Goal: Task Accomplishment & Management: Use online tool/utility

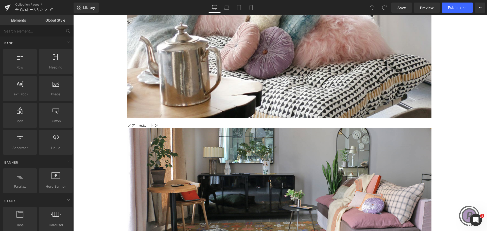
scroll to position [253, 0]
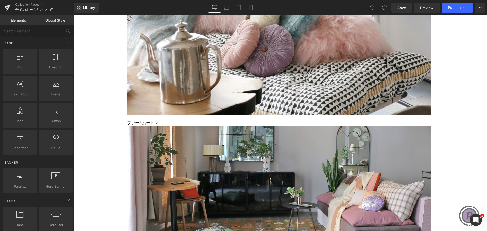
click at [73, 15] on link at bounding box center [73, 15] width 0 height 0
click at [73, 15] on icon at bounding box center [73, 15] width 0 height 0
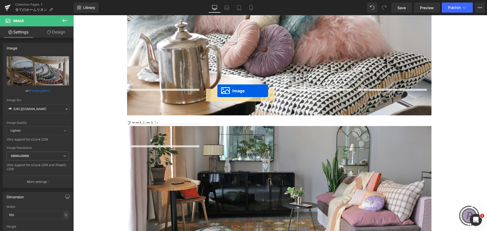
drag, startPoint x: 154, startPoint y: 140, endPoint x: 217, endPoint y: 91, distance: 80.3
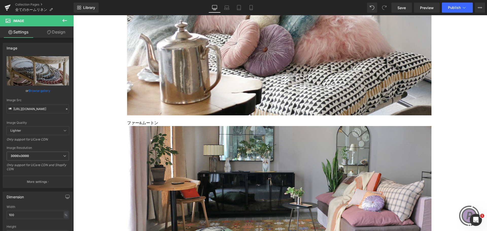
click at [73, 15] on icon at bounding box center [73, 15] width 0 height 0
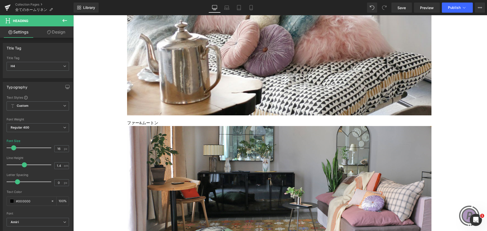
click at [73, 15] on icon at bounding box center [73, 15] width 0 height 0
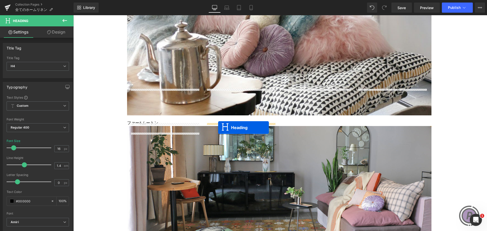
drag, startPoint x: 152, startPoint y: 138, endPoint x: 218, endPoint y: 127, distance: 66.8
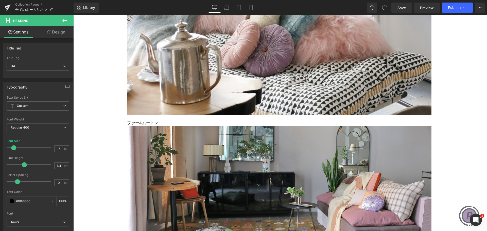
click at [73, 15] on link at bounding box center [73, 15] width 0 height 0
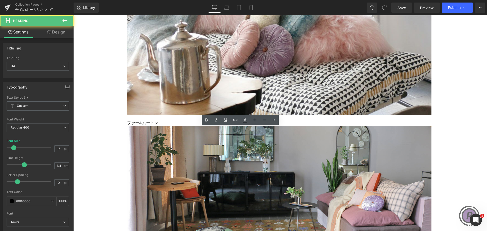
drag, startPoint x: 254, startPoint y: 130, endPoint x: 222, endPoint y: 130, distance: 32.4
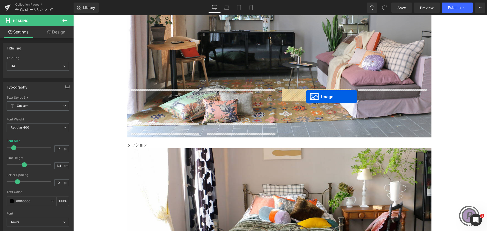
drag, startPoint x: 155, startPoint y: 60, endPoint x: 306, endPoint y: 97, distance: 155.8
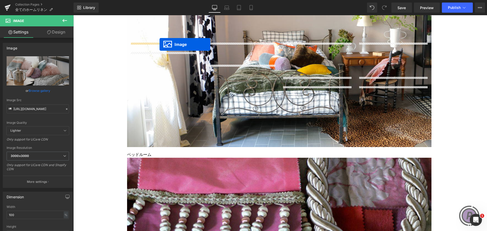
drag, startPoint x: 233, startPoint y: 59, endPoint x: 159, endPoint y: 44, distance: 74.6
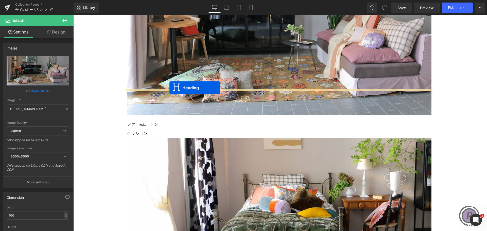
scroll to position [261, 0]
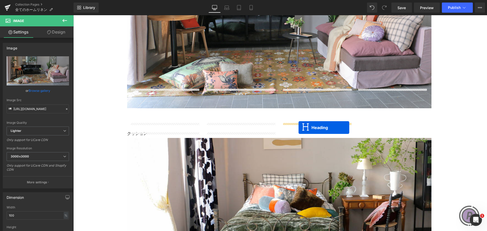
drag, startPoint x: 150, startPoint y: 83, endPoint x: 298, endPoint y: 127, distance: 154.8
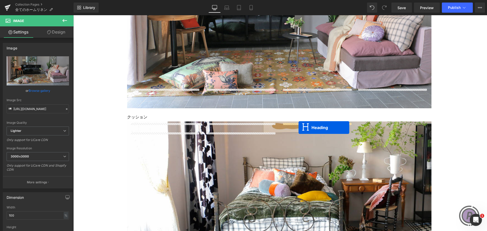
scroll to position [253, 0]
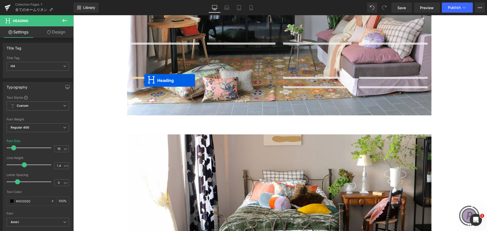
drag, startPoint x: 228, startPoint y: 48, endPoint x: 144, endPoint y: 80, distance: 90.0
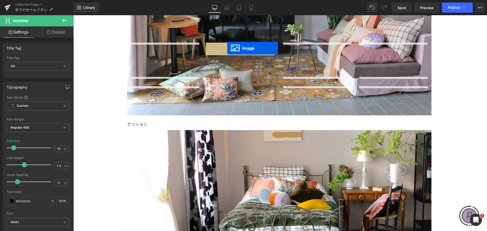
drag, startPoint x: 310, startPoint y: 104, endPoint x: 227, endPoint y: 48, distance: 100.0
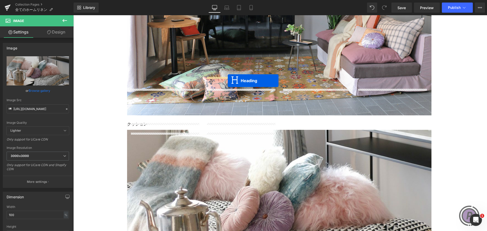
drag, startPoint x: 304, startPoint y: 95, endPoint x: 228, endPoint y: 81, distance: 77.6
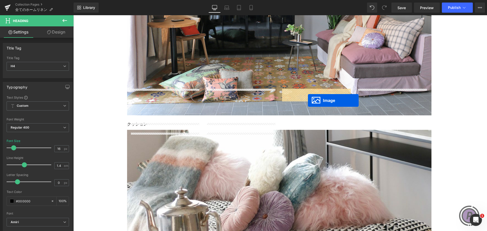
drag, startPoint x: 309, startPoint y: 59, endPoint x: 308, endPoint y: 100, distance: 41.8
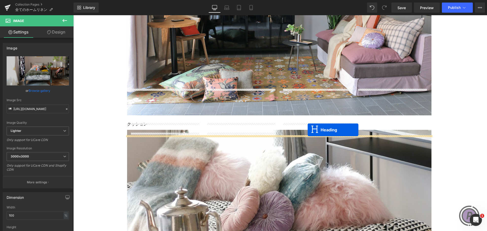
drag, startPoint x: 303, startPoint y: 48, endPoint x: 307, endPoint y: 130, distance: 82.0
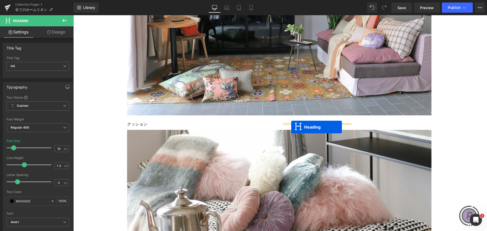
drag, startPoint x: 274, startPoint y: 139, endPoint x: 291, endPoint y: 127, distance: 21.1
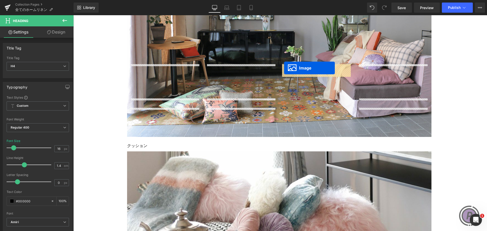
drag, startPoint x: 233, startPoint y: 105, endPoint x: 284, endPoint y: 68, distance: 63.1
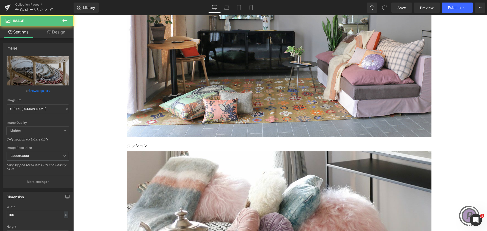
scroll to position [219, 0]
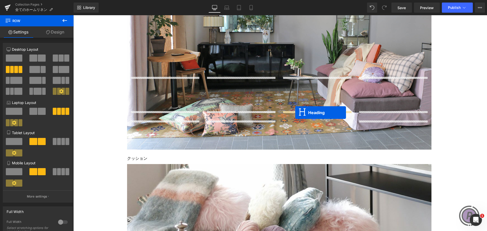
drag, startPoint x: 228, startPoint y: 130, endPoint x: 295, endPoint y: 112, distance: 69.6
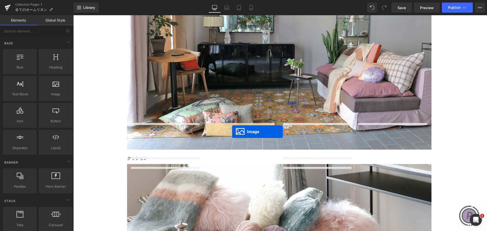
drag, startPoint x: 385, startPoint y: 93, endPoint x: 232, endPoint y: 132, distance: 158.2
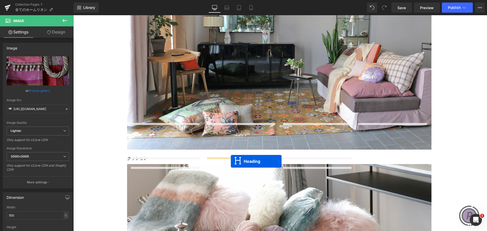
drag, startPoint x: 379, startPoint y: 83, endPoint x: 231, endPoint y: 161, distance: 167.9
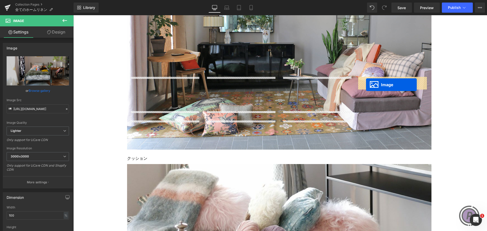
drag, startPoint x: 307, startPoint y: 139, endPoint x: 366, endPoint y: 84, distance: 80.3
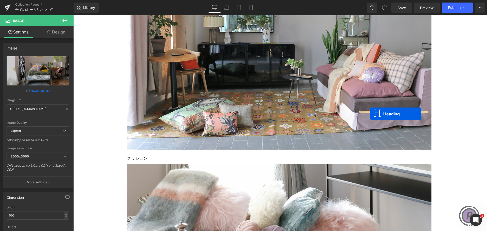
drag, startPoint x: 304, startPoint y: 130, endPoint x: 371, endPoint y: 114, distance: 68.8
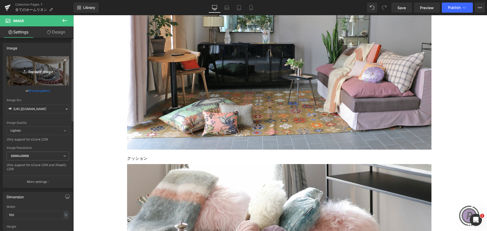
click at [40, 75] on link "Replace Image" at bounding box center [38, 70] width 62 height 29
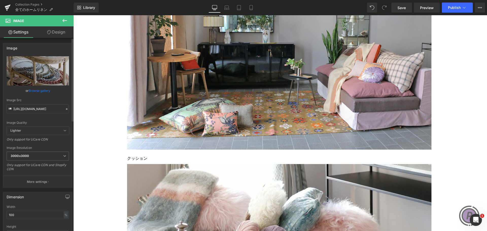
click at [44, 91] on link "Browse gallery" at bounding box center [40, 90] width 22 height 9
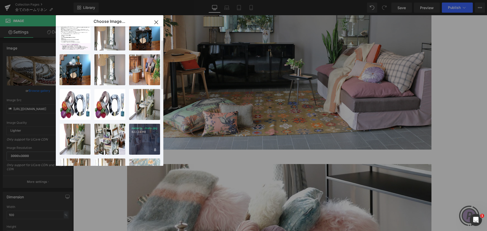
scroll to position [0, 0]
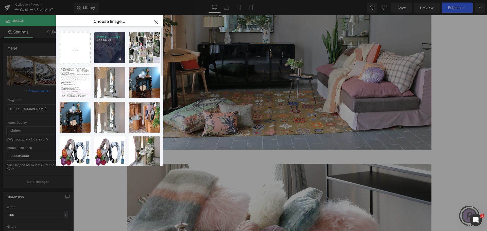
click at [111, 59] on div "blanket... _1_.jpg 483.88 KB" at bounding box center [109, 47] width 31 height 31
type input "[URL][DOMAIN_NAME]"
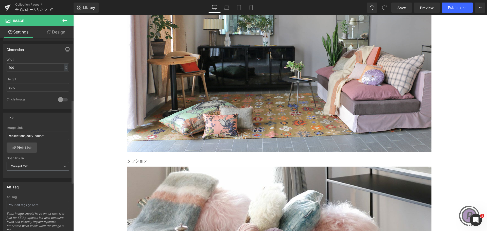
scroll to position [152, 0]
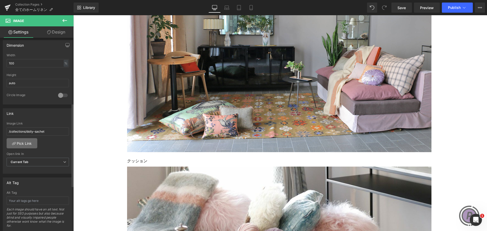
click at [26, 142] on link "Pick Link" at bounding box center [22, 143] width 31 height 10
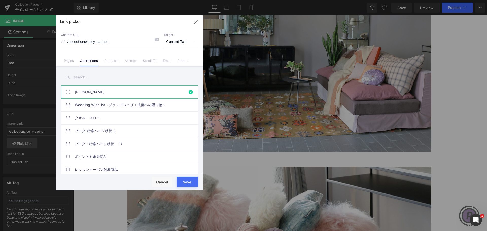
click at [127, 77] on input "text" at bounding box center [129, 76] width 137 height 11
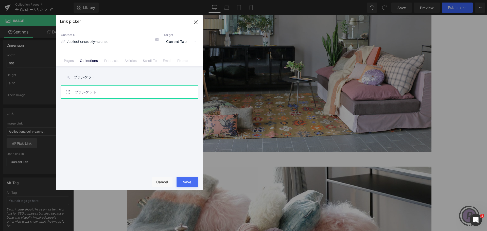
type input "ブランケット"
click at [126, 92] on link "ブランケット" at bounding box center [131, 92] width 112 height 13
type input "/collections/ブランケット"
click at [186, 185] on button "Save" at bounding box center [186, 182] width 21 height 10
type input "/collections/ブランケット"
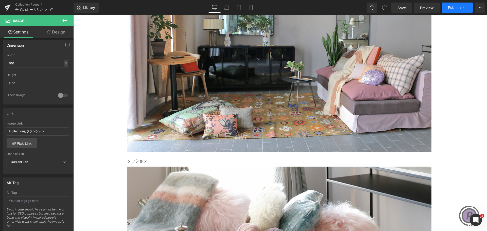
click at [458, 7] on span "Publish" at bounding box center [454, 8] width 13 height 4
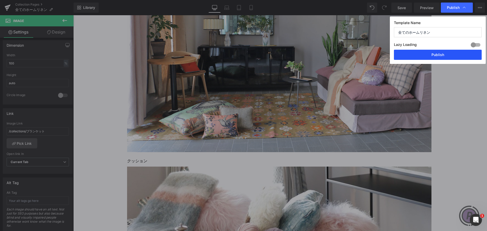
click at [433, 54] on button "Publish" at bounding box center [438, 55] width 88 height 10
